Goal: Information Seeking & Learning: Find specific page/section

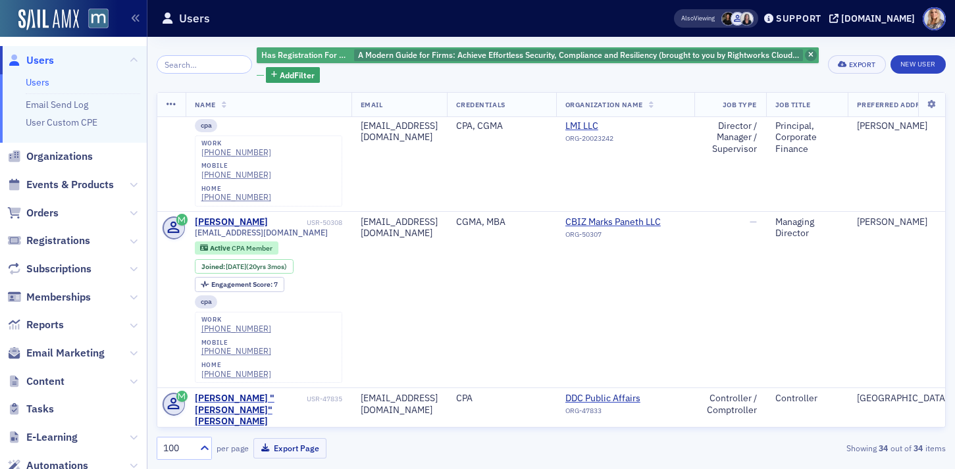
click at [805, 53] on span "button" at bounding box center [811, 55] width 12 height 12
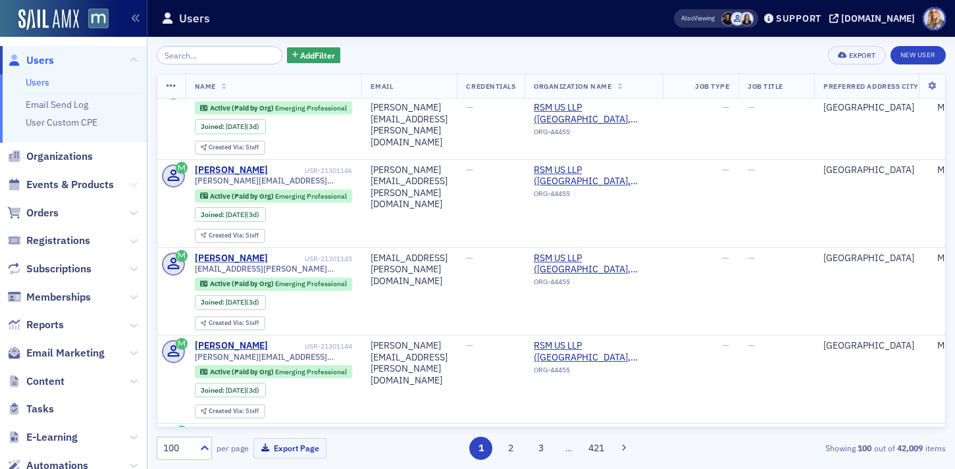
click at [133, 187] on icon at bounding box center [134, 185] width 8 height 8
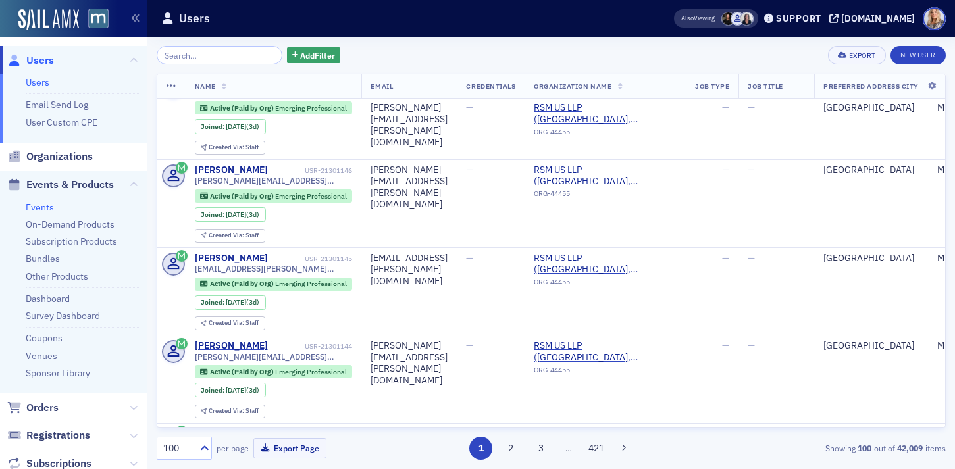
click at [43, 208] on link "Events" at bounding box center [40, 207] width 28 height 12
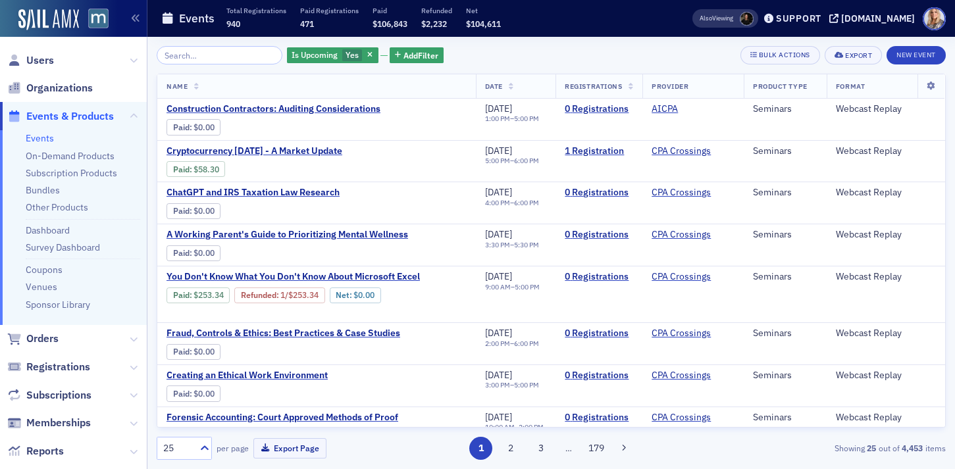
click at [226, 57] on input "search" at bounding box center [220, 55] width 126 height 18
click at [213, 49] on input "search" at bounding box center [220, 55] width 126 height 18
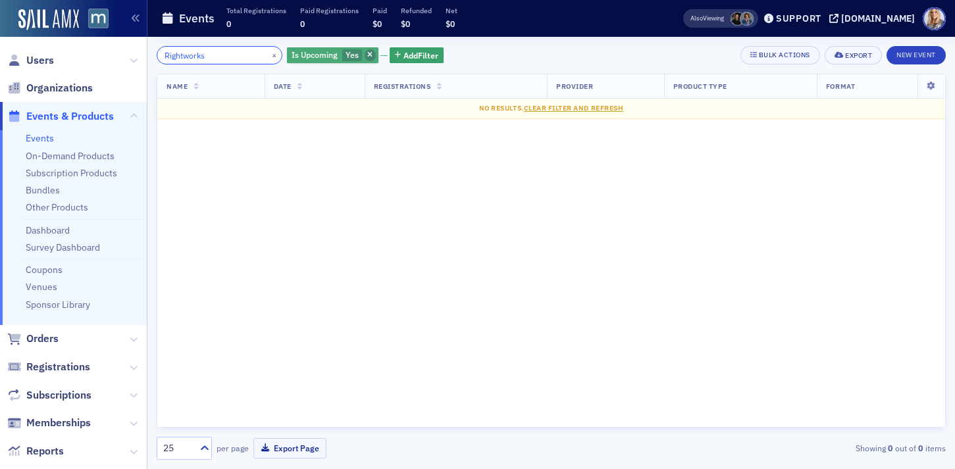
type input "Rightworks"
click at [367, 56] on icon "button" at bounding box center [369, 55] width 5 height 7
